Goal: Information Seeking & Learning: Learn about a topic

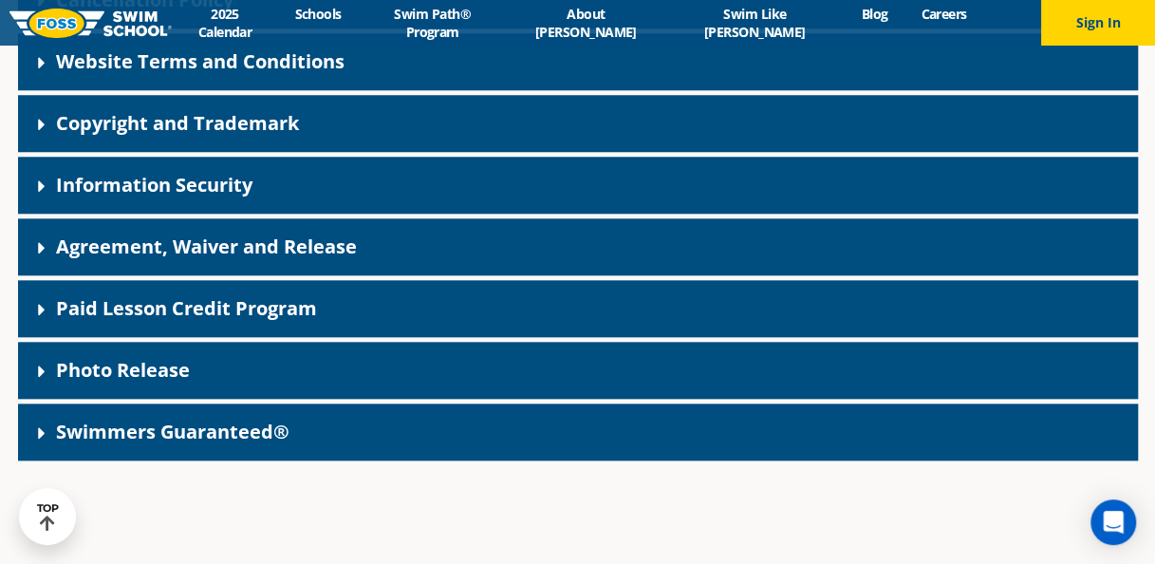
scroll to position [802, 0]
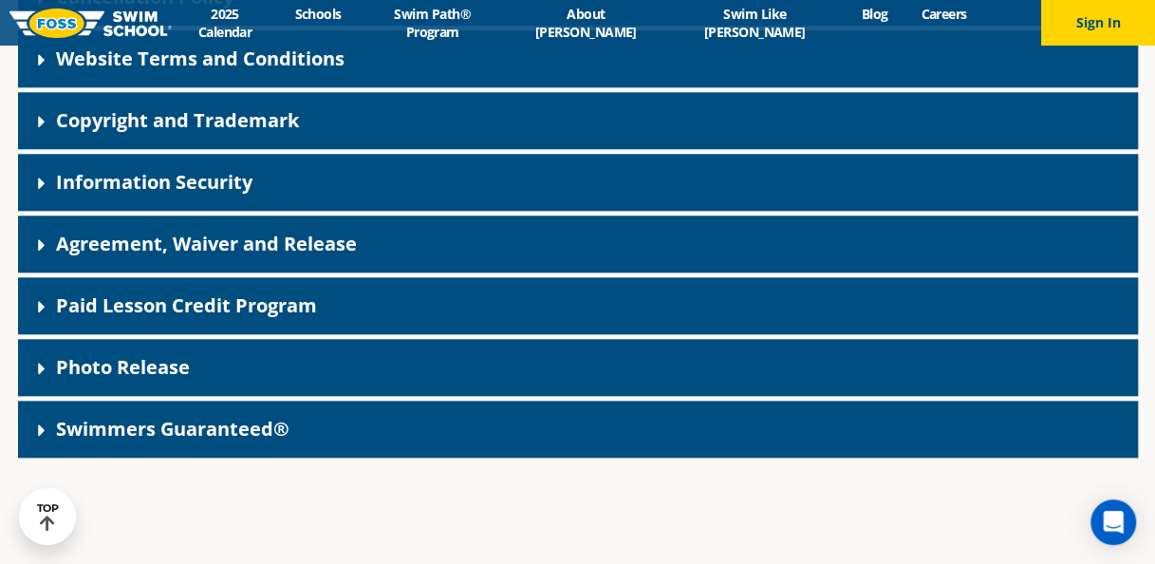
click at [824, 310] on div "Paid Lesson Credit Program" at bounding box center [578, 305] width 1120 height 57
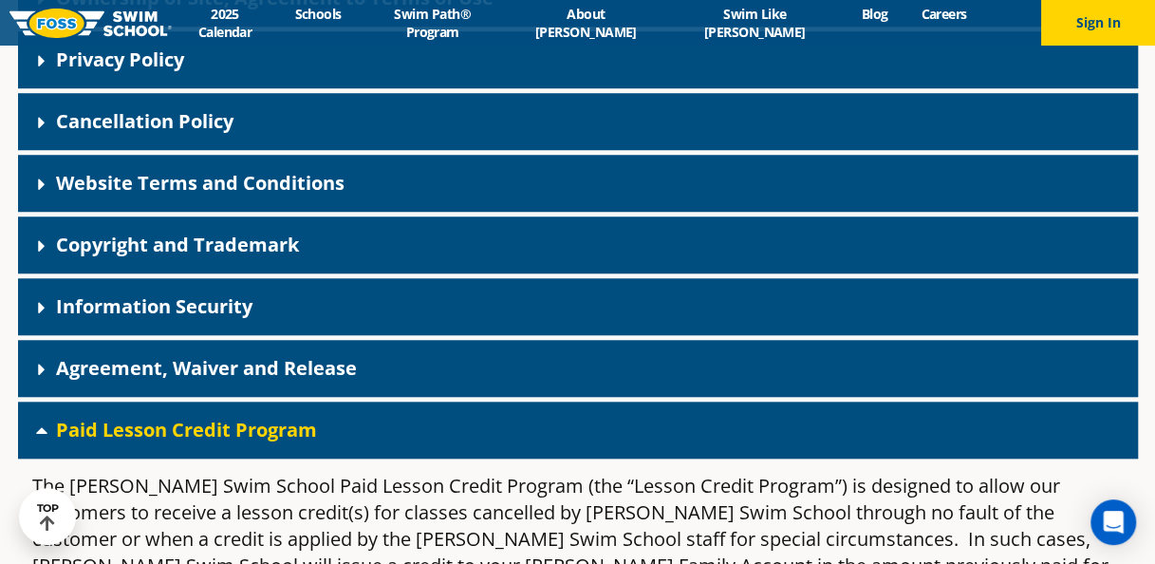
scroll to position [655, 0]
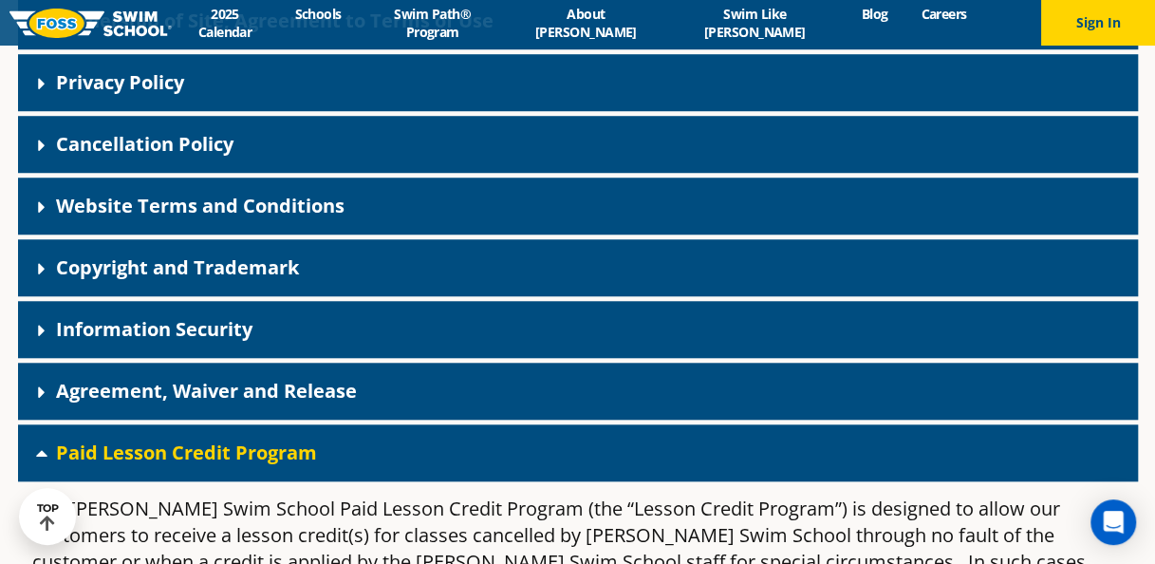
click at [219, 393] on link "Agreement, Waiver and Release" at bounding box center [206, 391] width 301 height 26
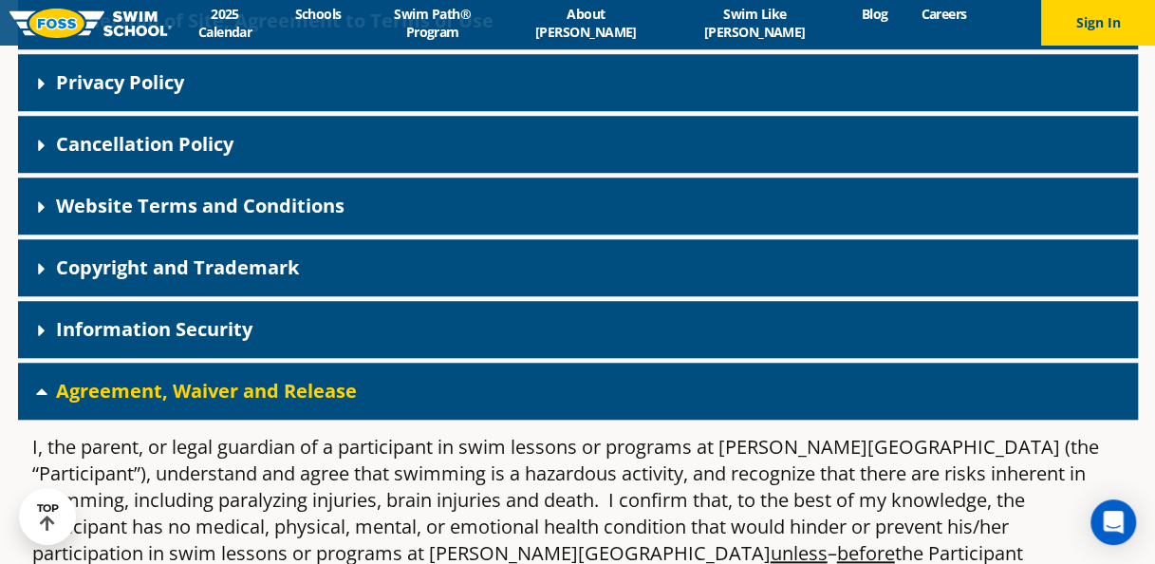
click at [205, 209] on link "Website Terms and Conditions" at bounding box center [200, 206] width 288 height 26
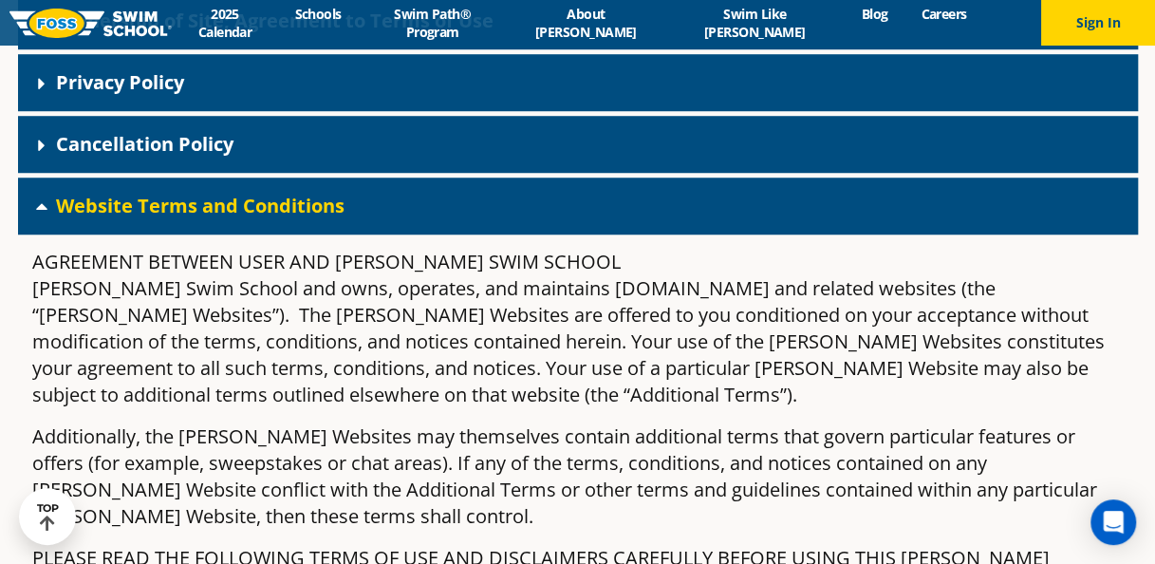
click at [203, 158] on div "Cancellation Policy" at bounding box center [578, 144] width 1120 height 57
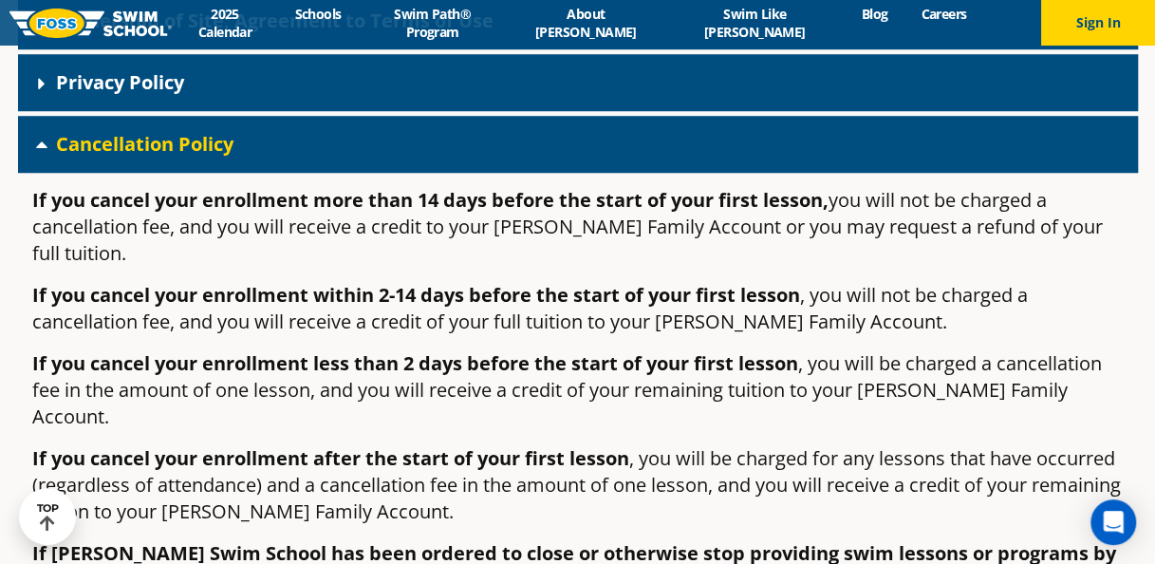
click at [189, 104] on div "Privacy Policy" at bounding box center [578, 82] width 1120 height 57
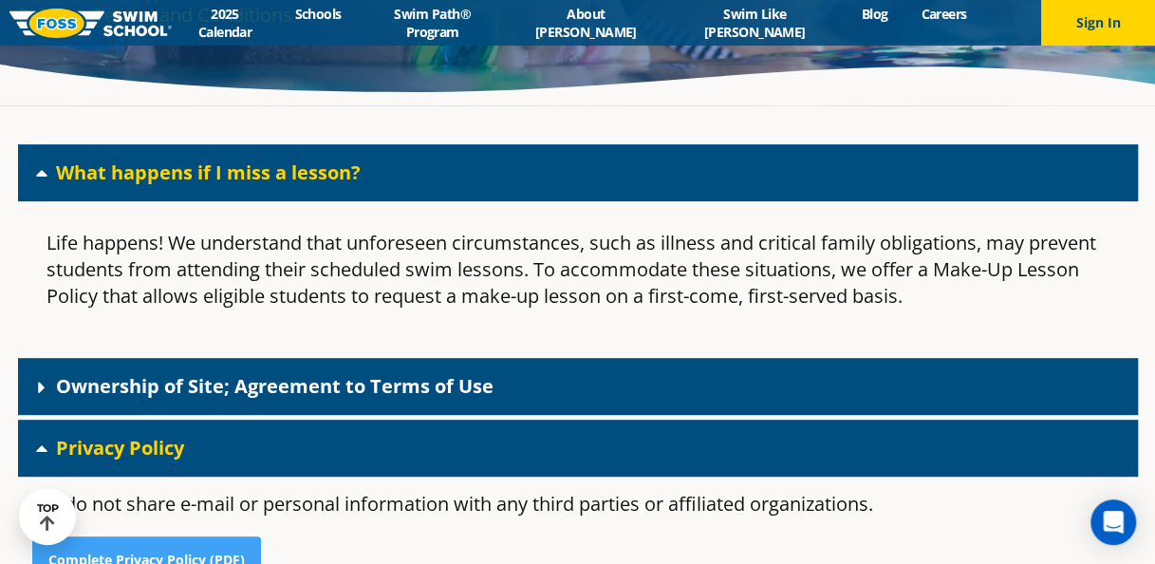
scroll to position [0, 0]
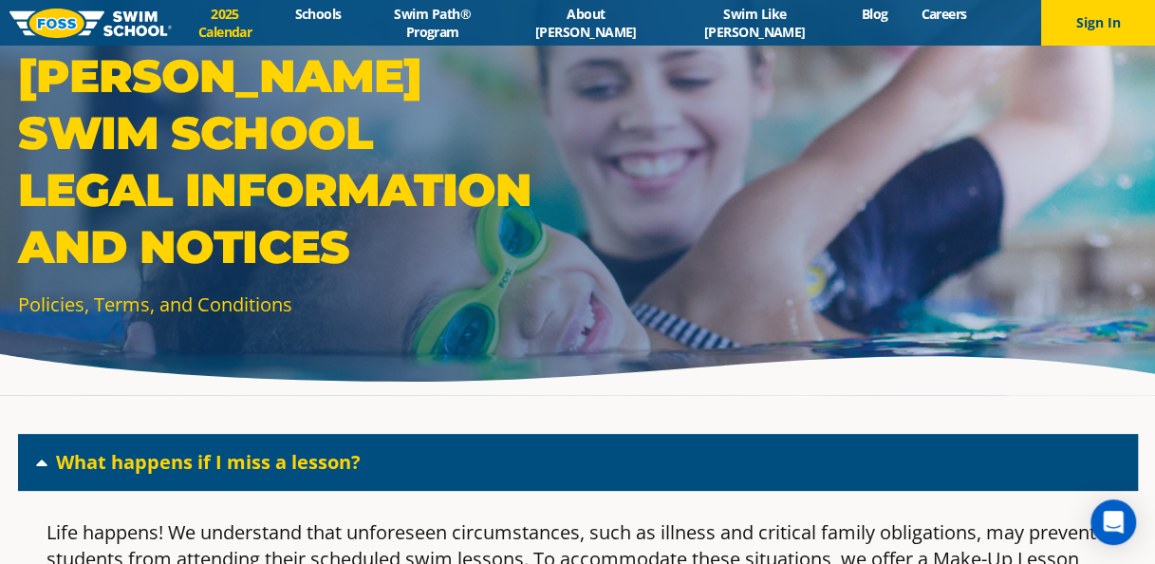
click at [278, 27] on link "2025 Calendar" at bounding box center [225, 23] width 106 height 36
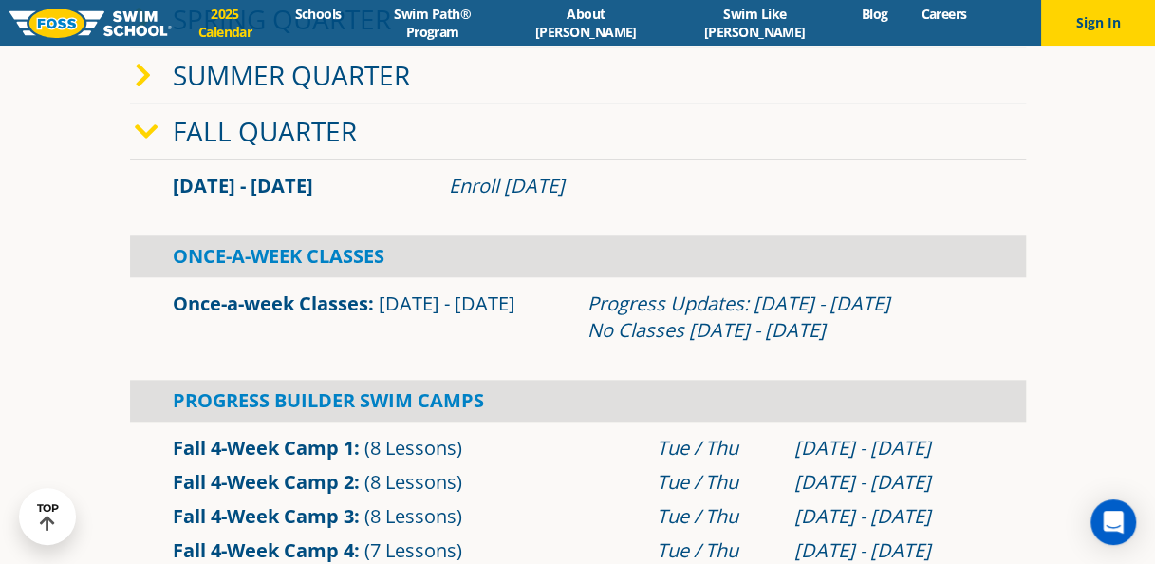
scroll to position [819, 0]
